Goal: Contribute content: Add original content to the website for others to see

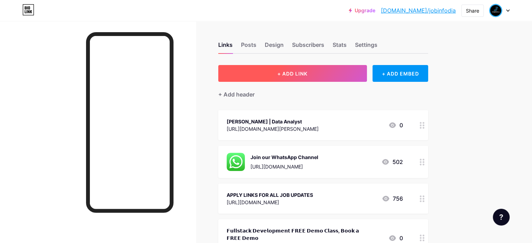
click at [340, 74] on button "+ ADD LINK" at bounding box center [292, 73] width 149 height 17
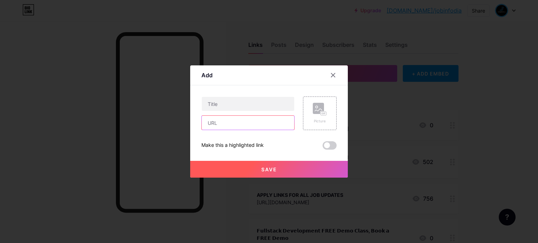
click at [258, 124] on input "text" at bounding box center [248, 123] width 92 height 14
paste input "[URL][DOMAIN_NAME]"
click at [209, 123] on input "[URL][DOMAIN_NAME]" at bounding box center [248, 123] width 92 height 14
type input "[URL][DOMAIN_NAME]"
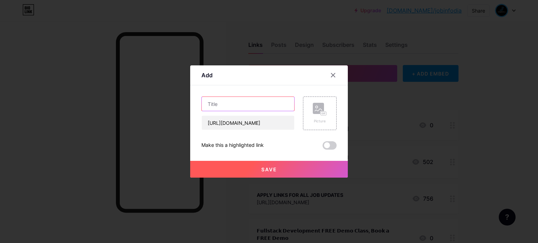
click at [242, 106] on input "text" at bounding box center [248, 104] width 92 height 14
paste input "𝗪𝗶𝗽𝗿𝗼 𝗛𝗶𝗿𝗶𝗻𝗴 𝗔𝗹𝗲𝗿𝘁 | 𝗔𝗽𝗽𝗹𝘆 𝗡𝗼𝘄"
type input "𝗪𝗶𝗽𝗿𝗼 𝗛𝗶𝗿𝗶𝗻𝗴 𝗔𝗹𝗲𝗿𝘁 | 𝗔𝗽𝗽𝗹𝘆 𝗡𝗼𝘄"
click at [268, 169] on span "Save" at bounding box center [269, 170] width 16 height 6
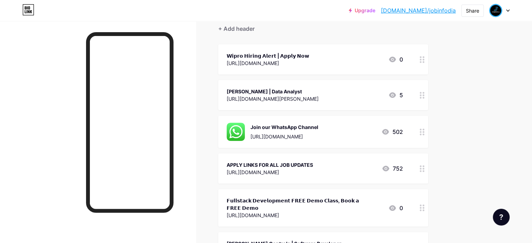
scroll to position [70, 0]
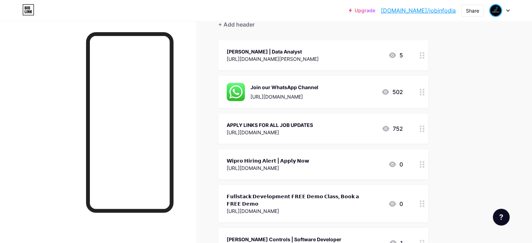
drag, startPoint x: 450, startPoint y: 55, endPoint x: 436, endPoint y: 163, distance: 109.1
